Goal: Find specific page/section: Find specific page/section

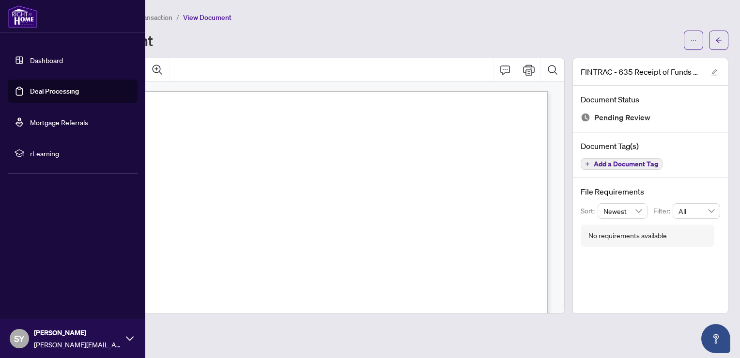
click at [13, 7] on img at bounding box center [23, 16] width 30 height 23
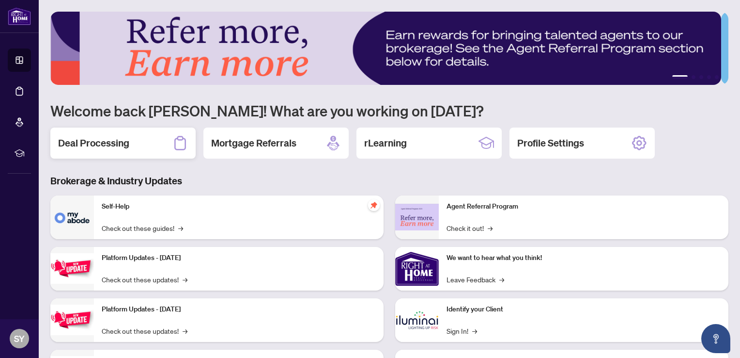
click at [158, 145] on div "Deal Processing" at bounding box center [122, 142] width 145 height 31
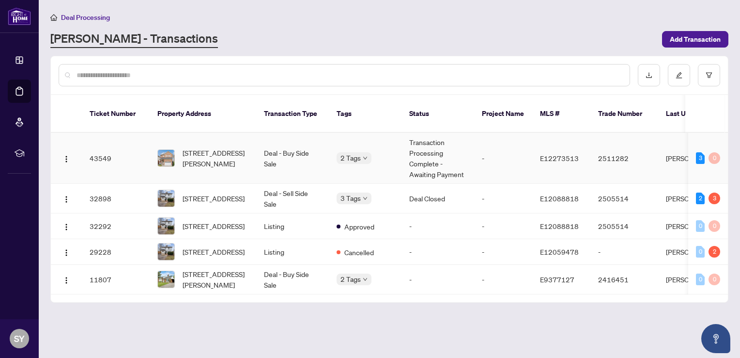
click at [289, 155] on td "Deal - Buy Side Sale" at bounding box center [292, 158] width 73 height 51
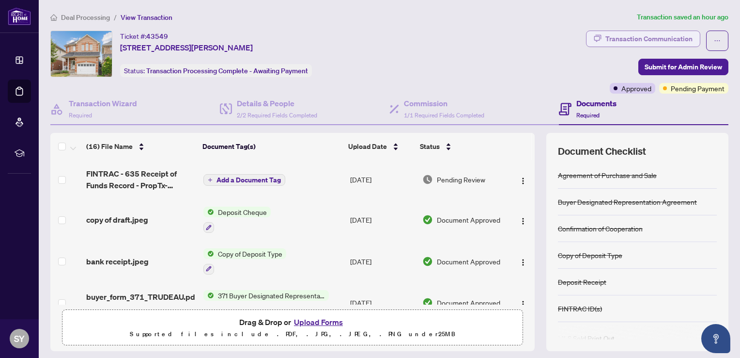
click at [655, 37] on div "Transaction Communication" at bounding box center [649, 39] width 87 height 16
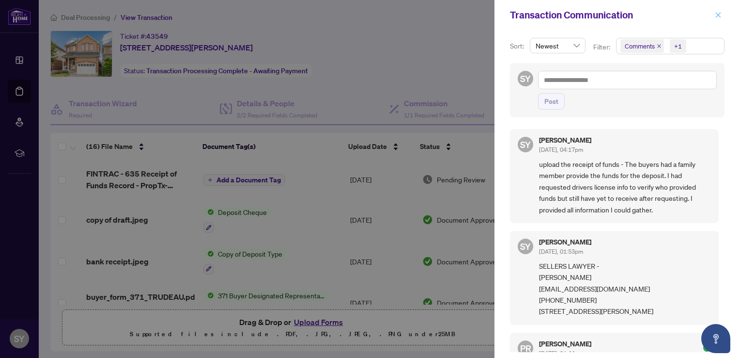
click at [720, 17] on icon "close" at bounding box center [718, 14] width 5 height 5
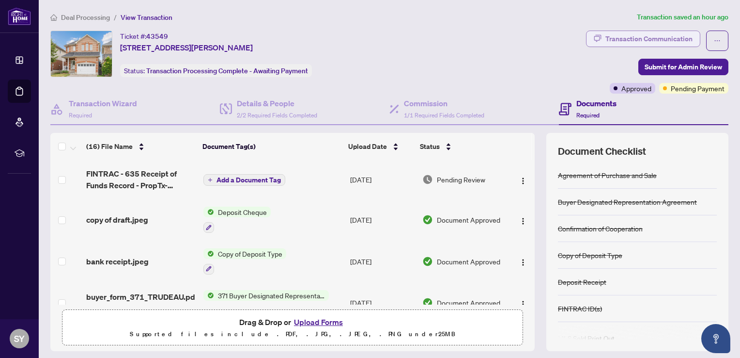
click at [647, 41] on div "Transaction Communication" at bounding box center [649, 39] width 87 height 16
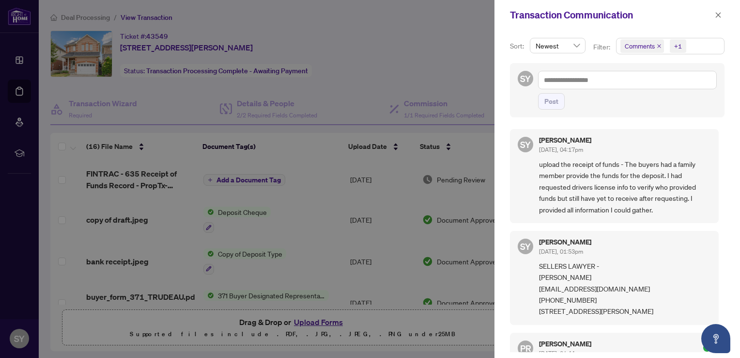
click at [388, 40] on div at bounding box center [370, 179] width 740 height 358
